Goal: Information Seeking & Learning: Check status

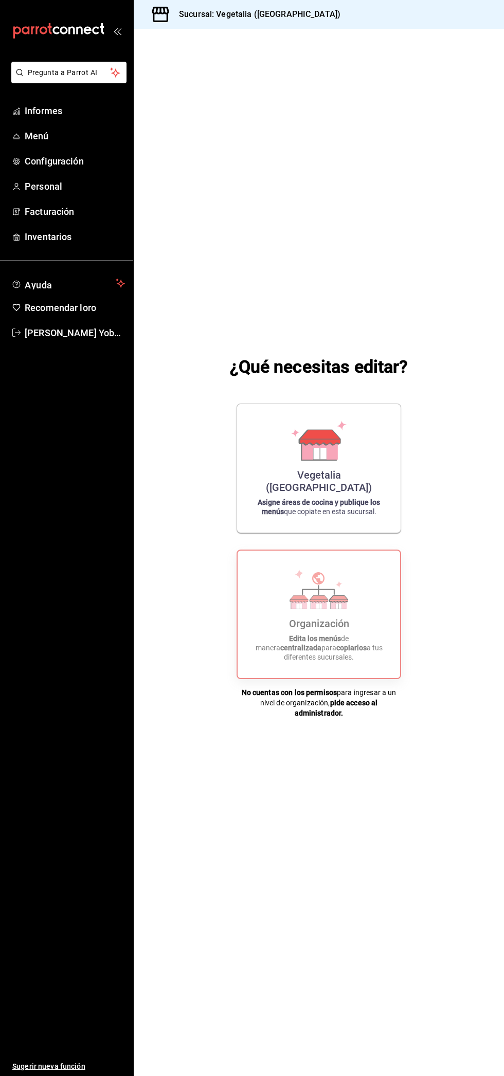
click at [16, 111] on icon "carpetas de buzón" at bounding box center [16, 111] width 8 height 8
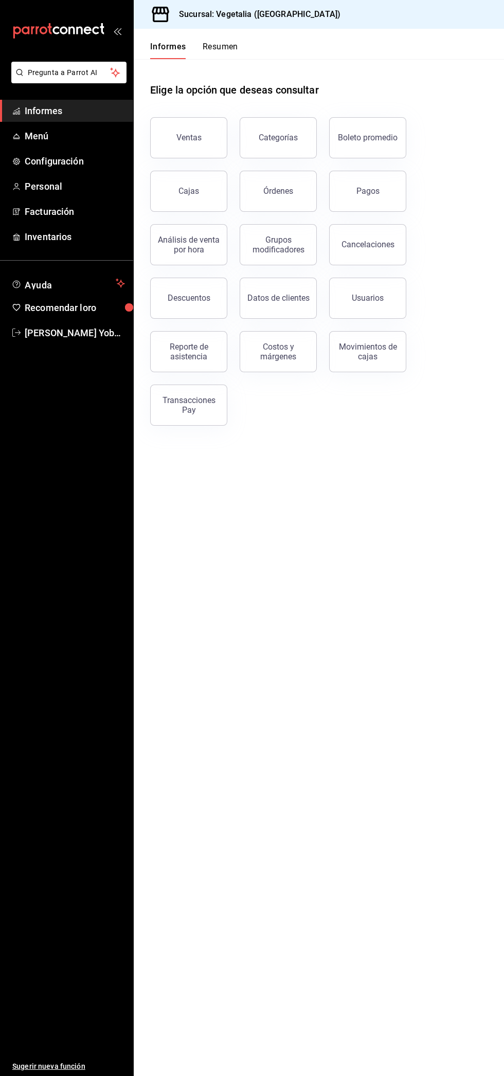
click at [189, 137] on font "Ventas" at bounding box center [188, 138] width 25 height 10
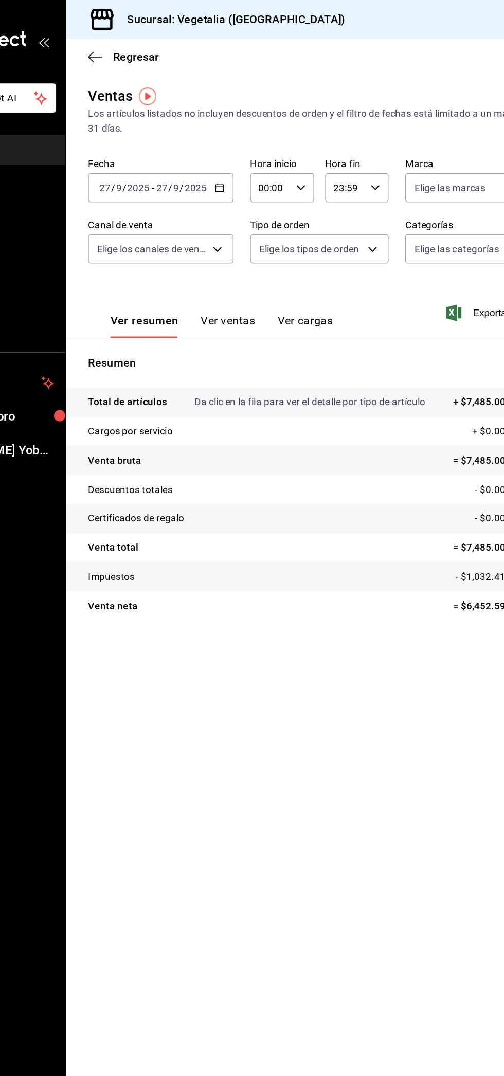
click at [155, 45] on icon "button" at bounding box center [155, 42] width 10 height 9
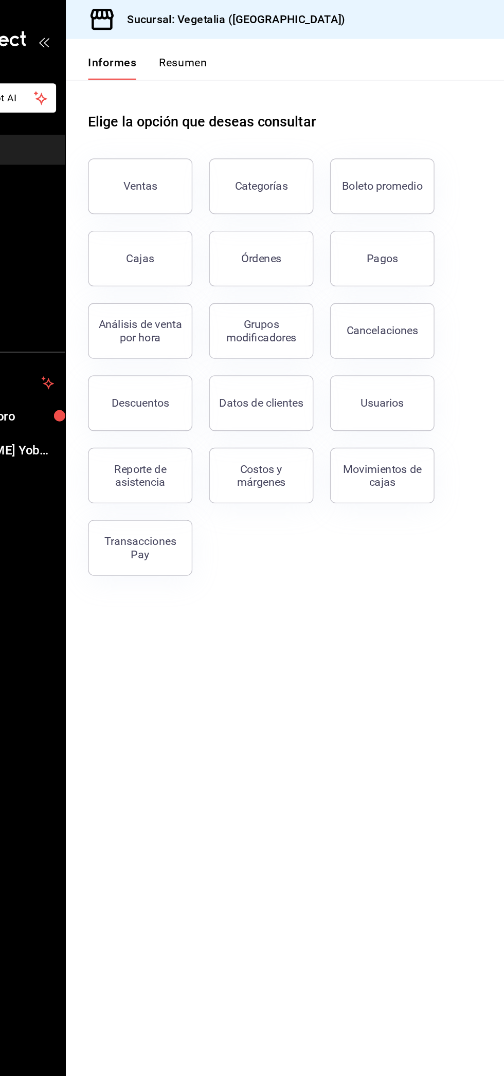
click at [360, 200] on button "Pagos" at bounding box center [367, 191] width 77 height 41
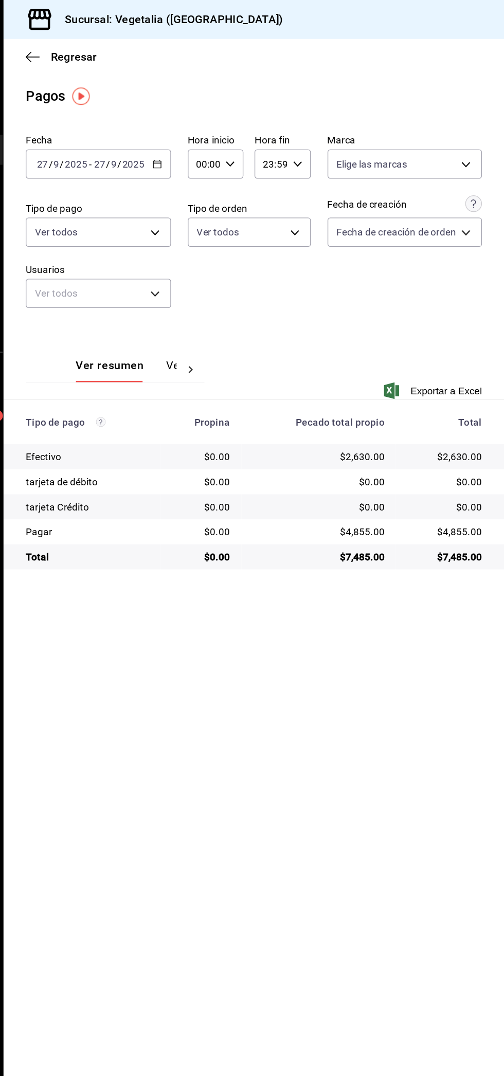
click at [256, 270] on font "Ver pagos" at bounding box center [273, 270] width 39 height 10
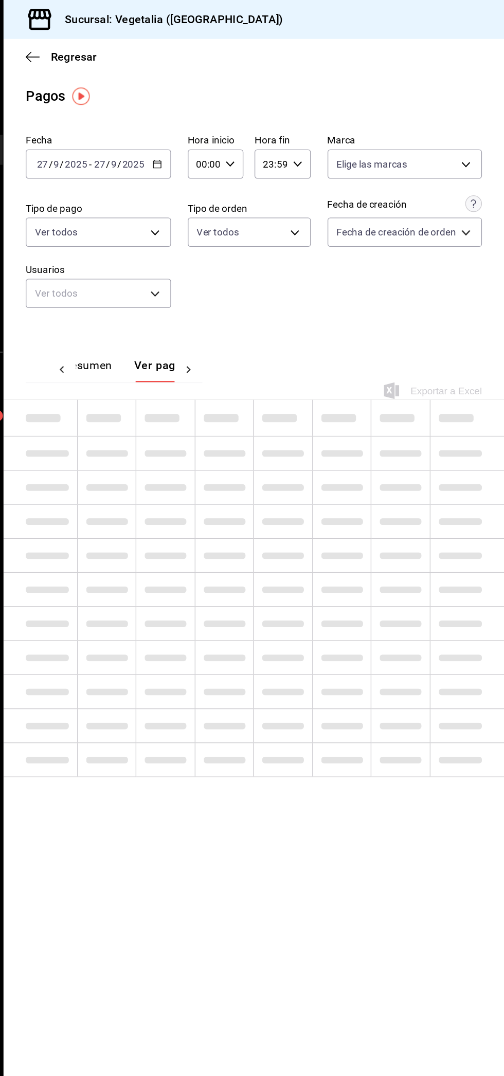
scroll to position [0, 30]
click at [271, 274] on icon at bounding box center [270, 273] width 10 height 10
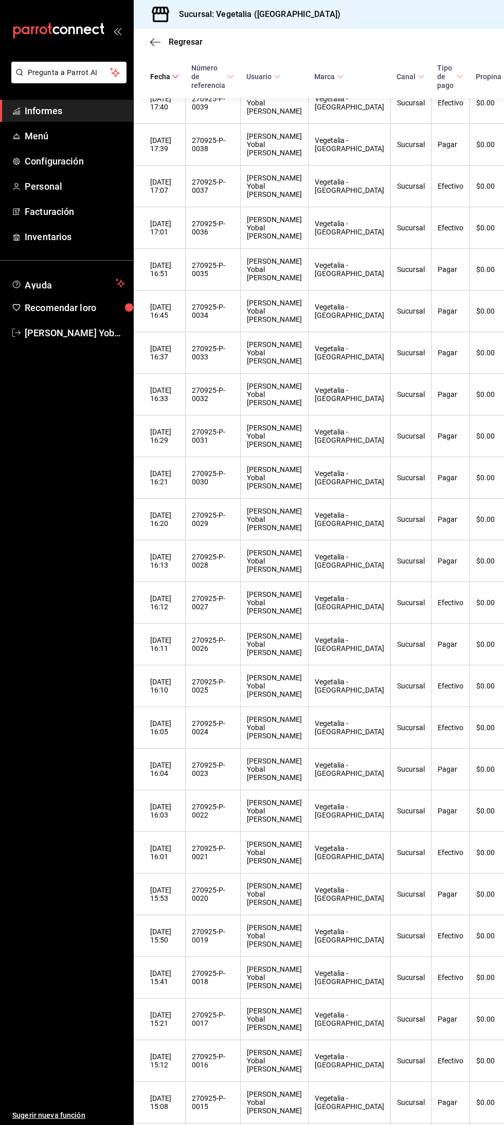
scroll to position [689, 0]
